Goal: Task Accomplishment & Management: Manage account settings

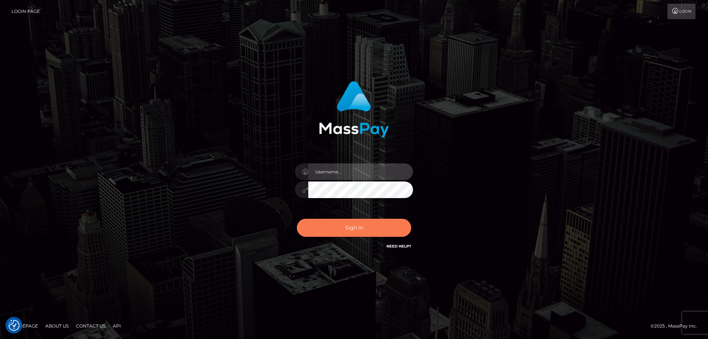
type input "Queen.megabonanza"
click at [340, 231] on button "Sign in" at bounding box center [354, 228] width 114 height 18
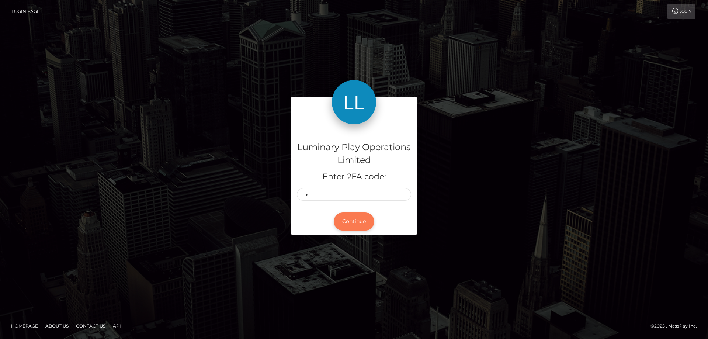
type input "9"
type input "0"
type input "5"
type input "7"
type input "4"
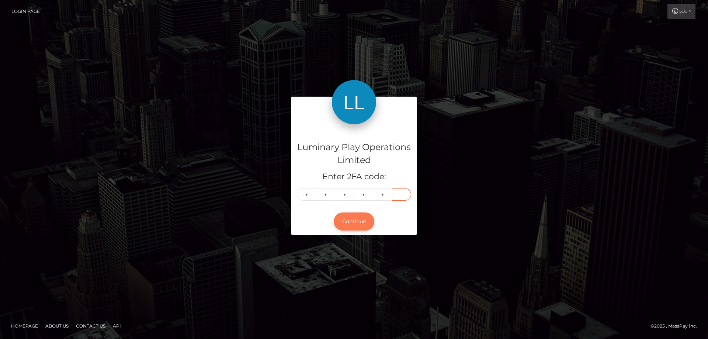
type input "1"
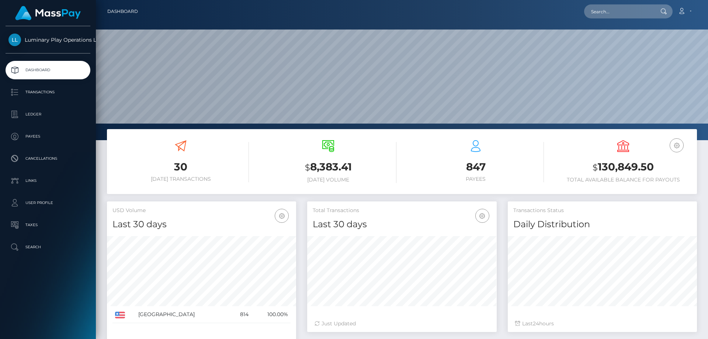
scroll to position [131, 189]
drag, startPoint x: 657, startPoint y: 169, endPoint x: 596, endPoint y: 167, distance: 61.2
click at [596, 167] on h3 "$ 130,849.50" at bounding box center [623, 167] width 136 height 15
copy h3 "130,849.50"
